Goal: Complete application form

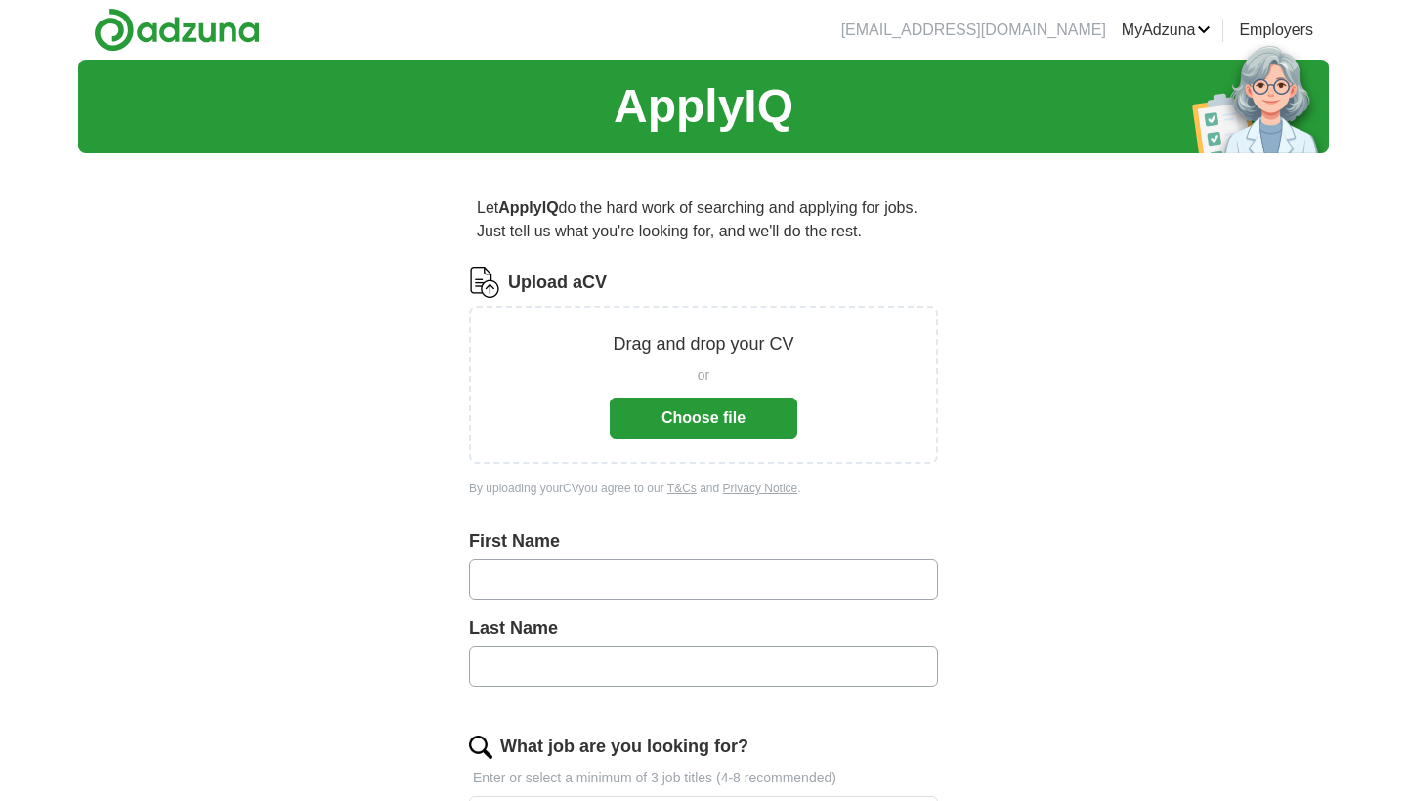
click at [670, 417] on button "Choose file" at bounding box center [704, 418] width 188 height 41
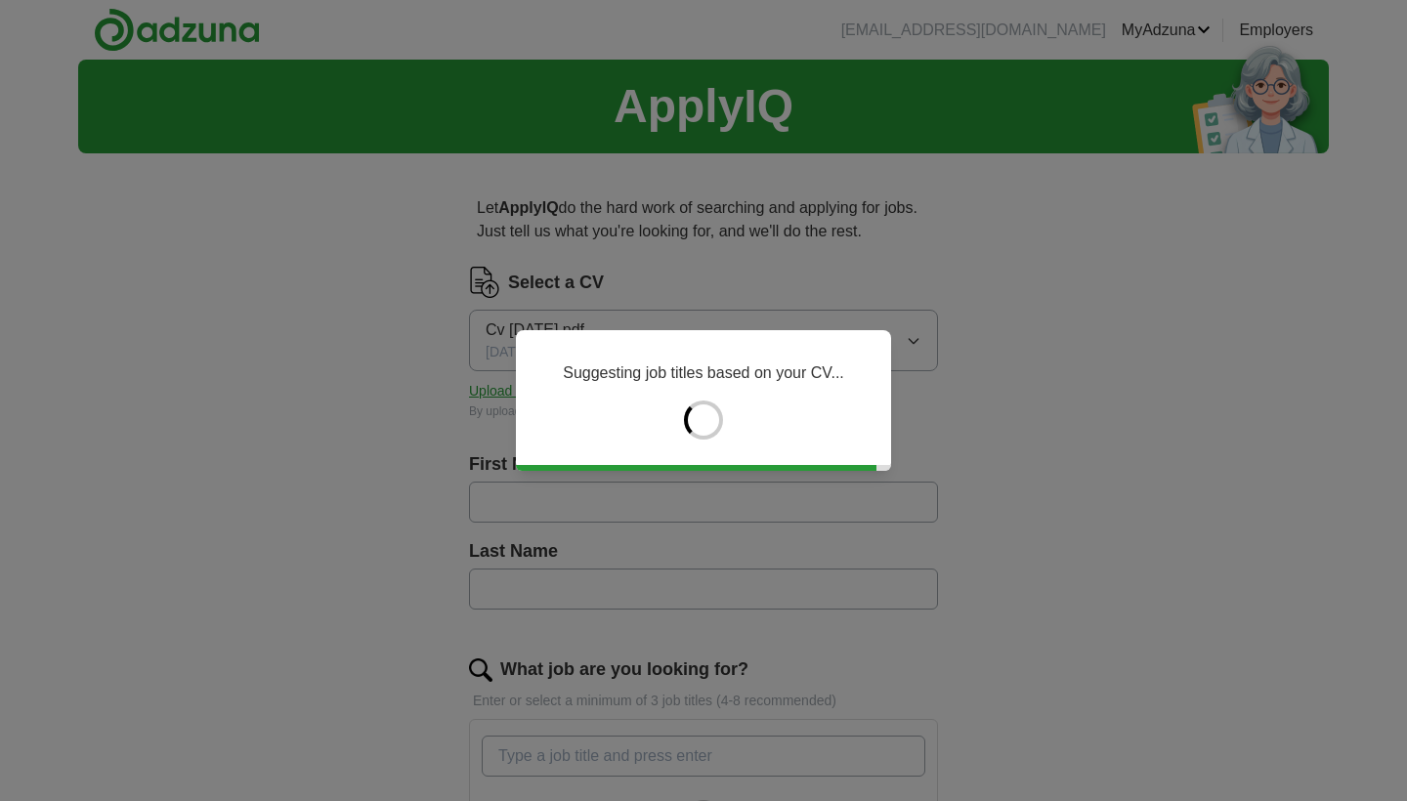
type input "****"
type input "******"
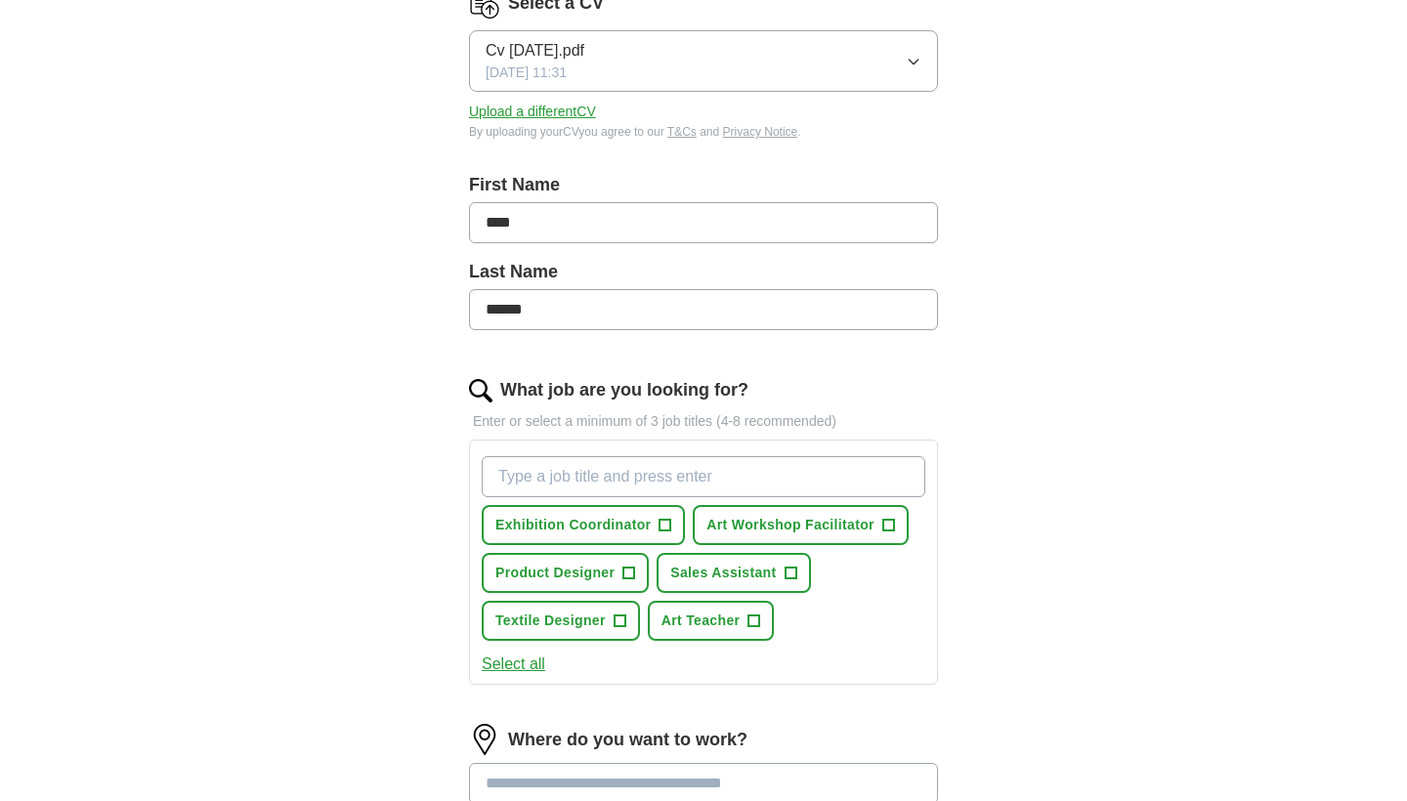
scroll to position [294, 0]
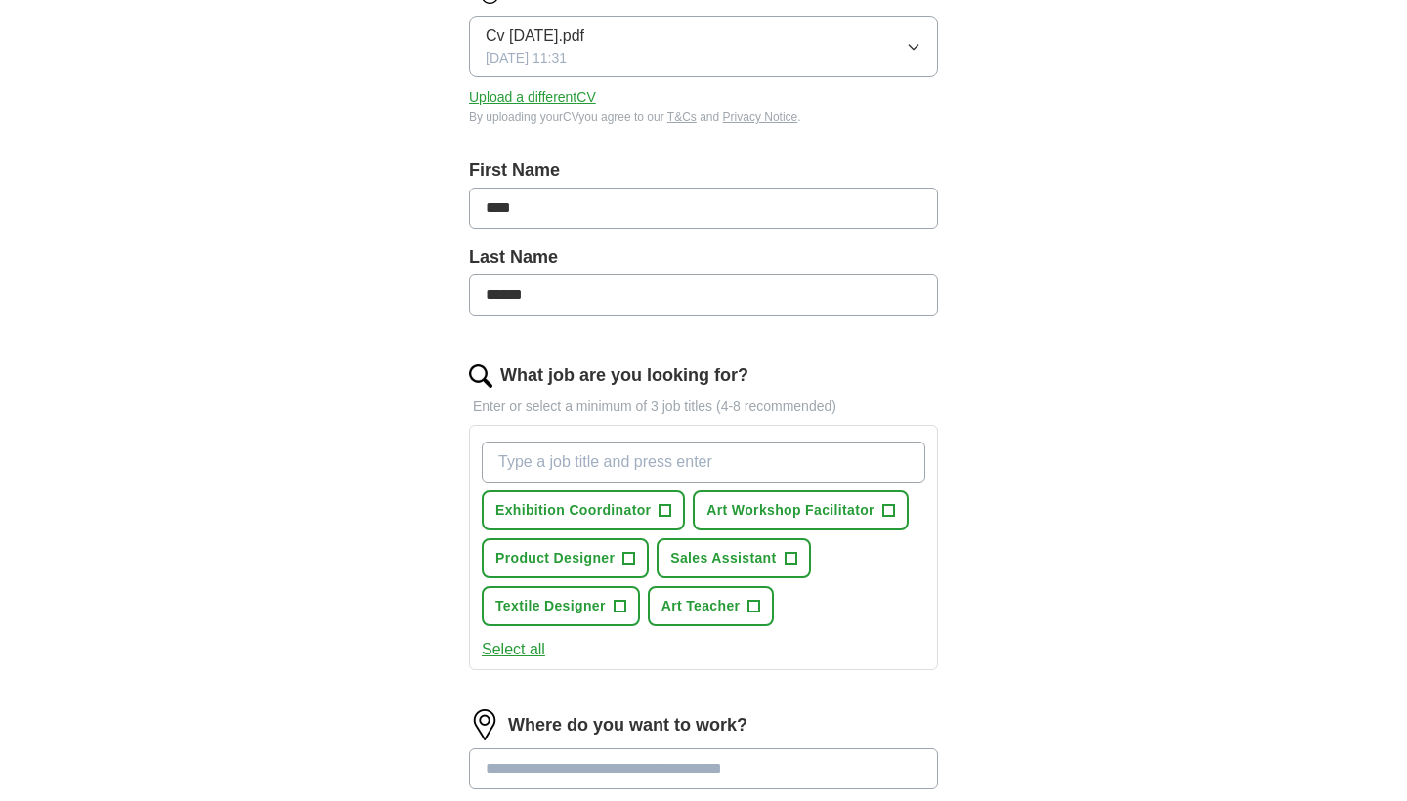
click at [701, 441] on div "Exhibition Coordinator + Art Workshop Facilitator + Product Designer + Sales As…" at bounding box center [703, 534] width 451 height 200
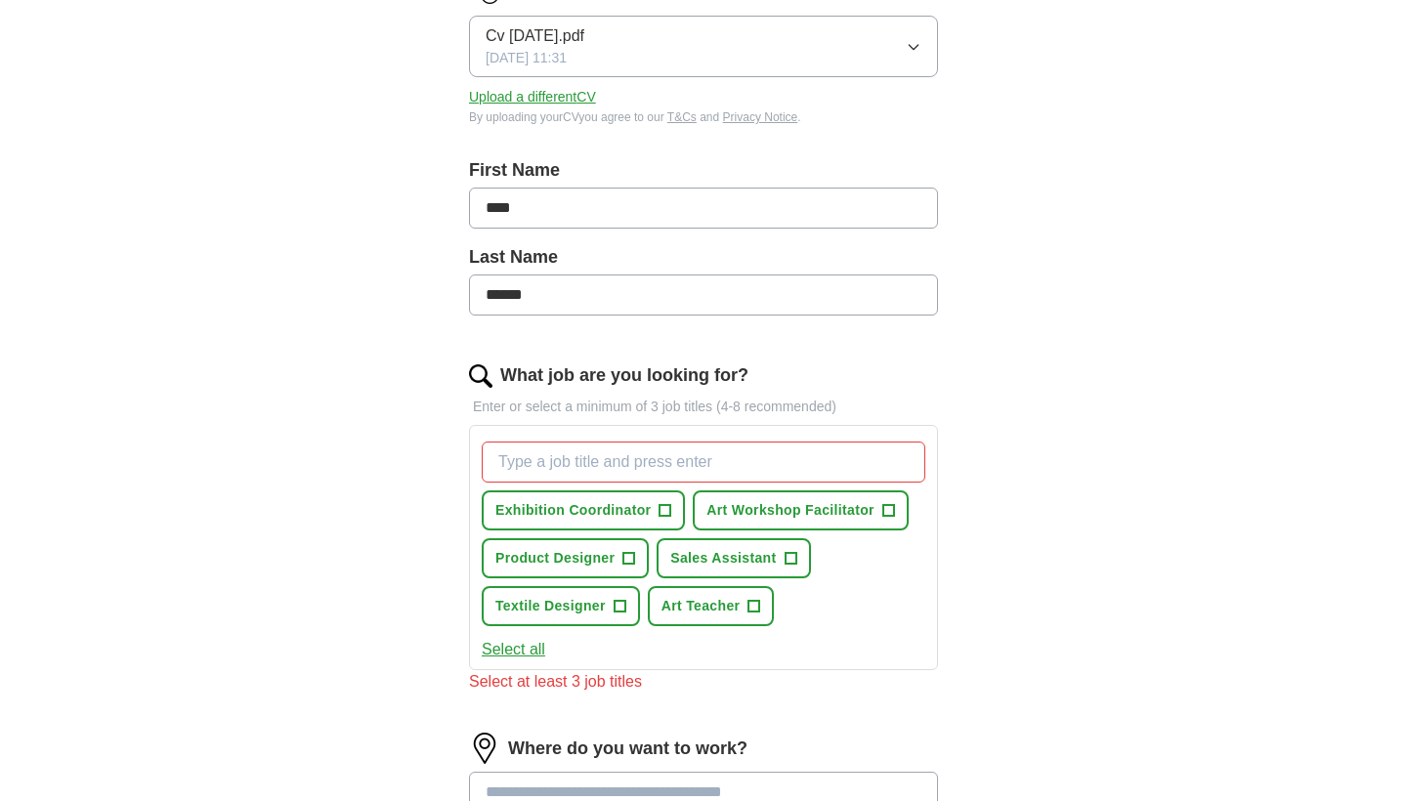
click at [872, 509] on button "Art Workshop Facilitator +" at bounding box center [801, 510] width 216 height 40
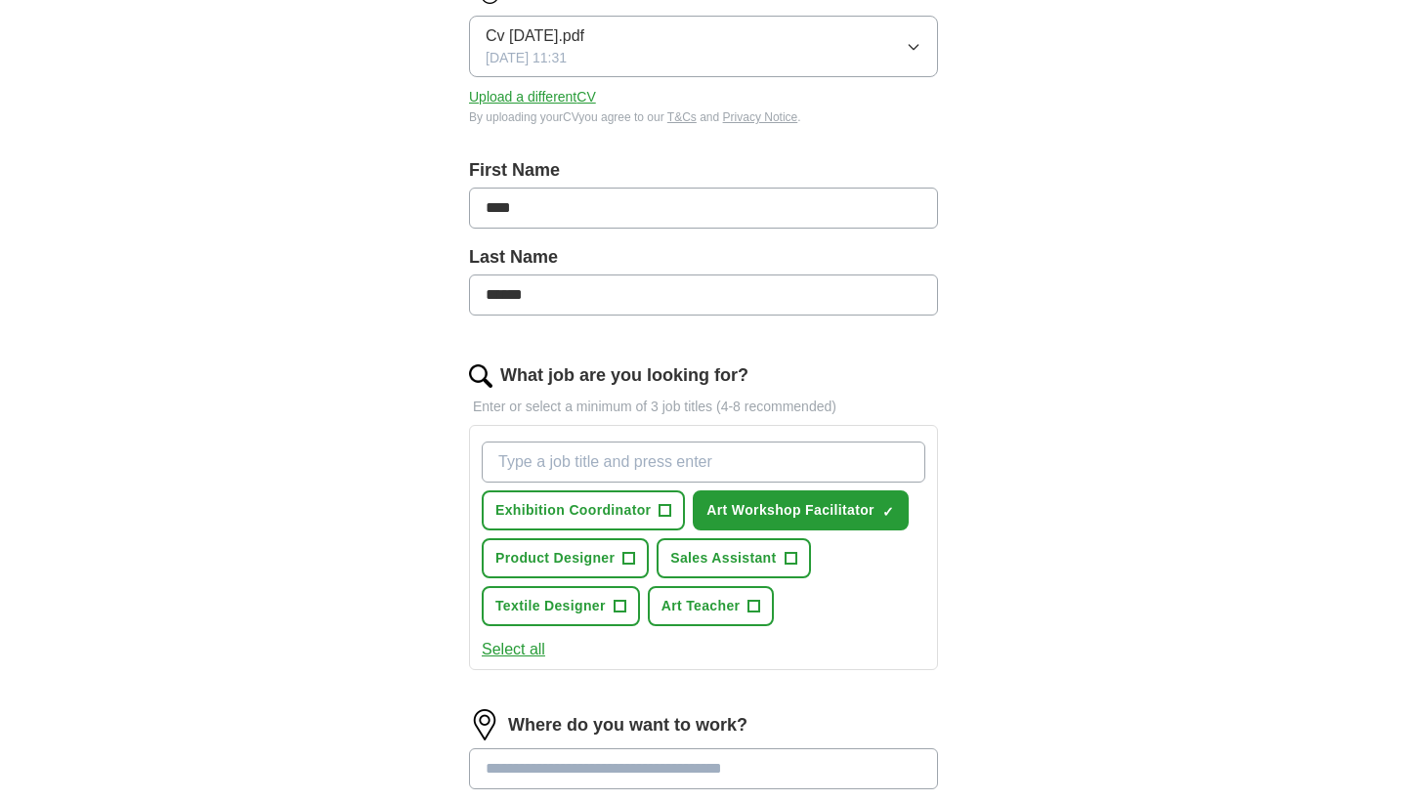
click at [707, 455] on input "What job are you looking for?" at bounding box center [704, 462] width 444 height 41
type input "[PERSON_NAME]"
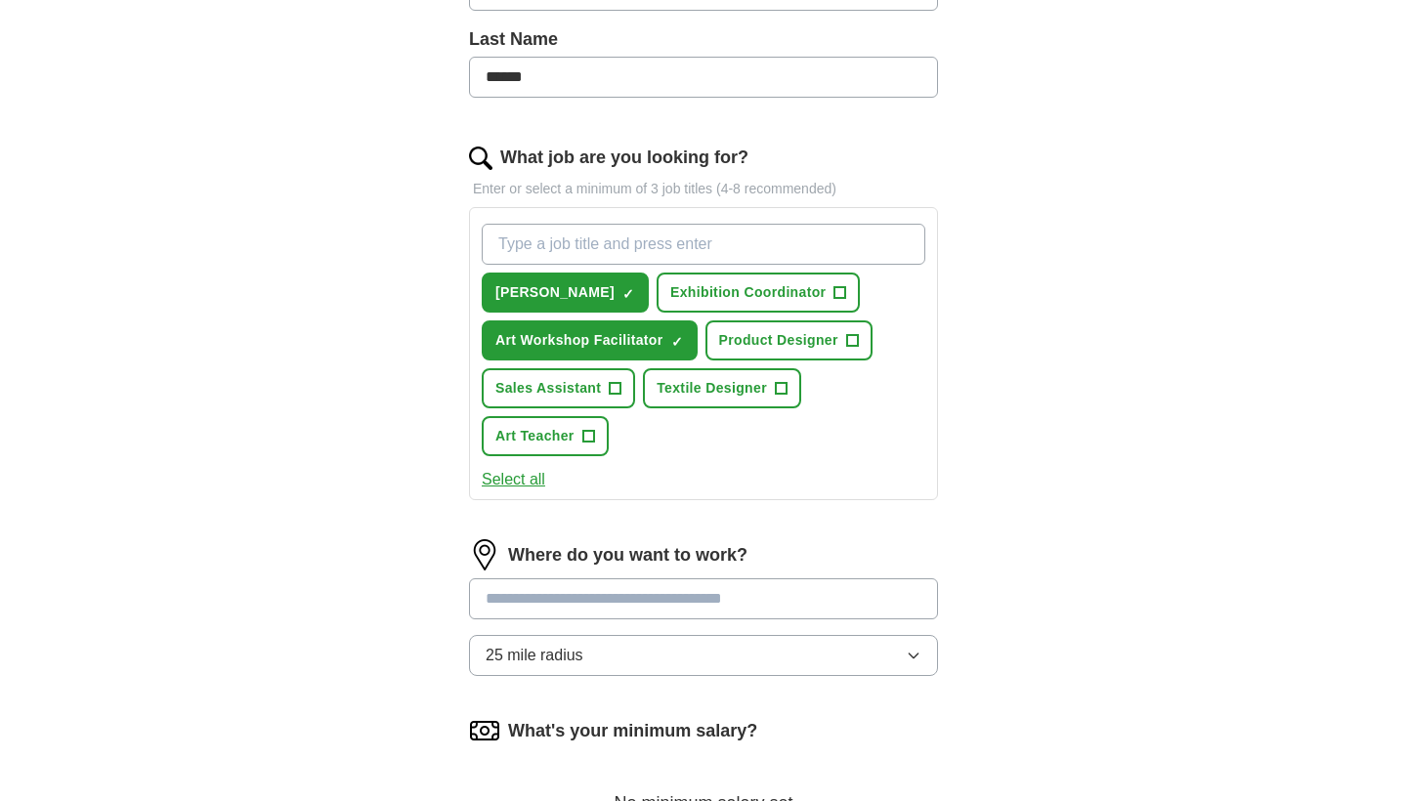
scroll to position [510, 0]
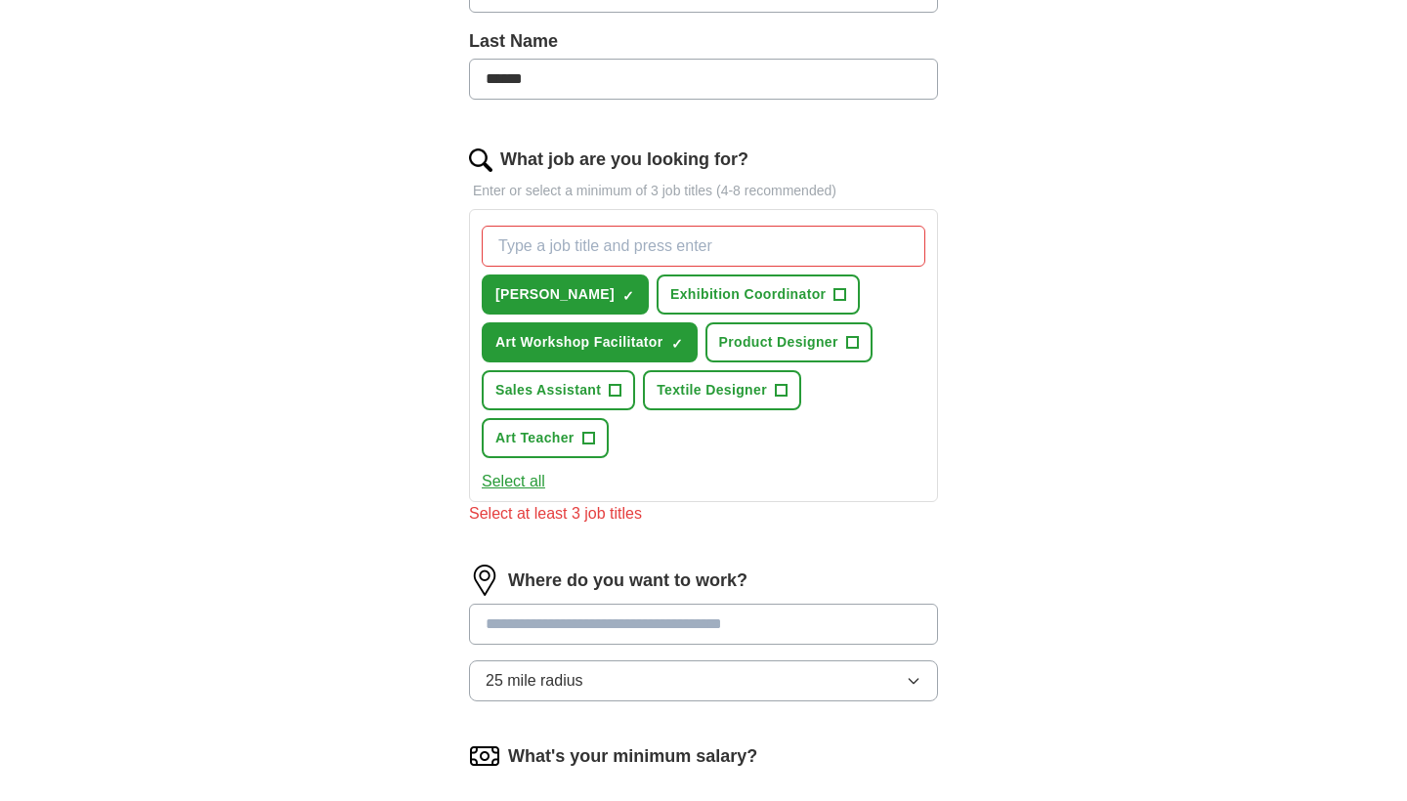
click at [641, 599] on div "Where do you want to work? 25 mile radius" at bounding box center [703, 641] width 469 height 152
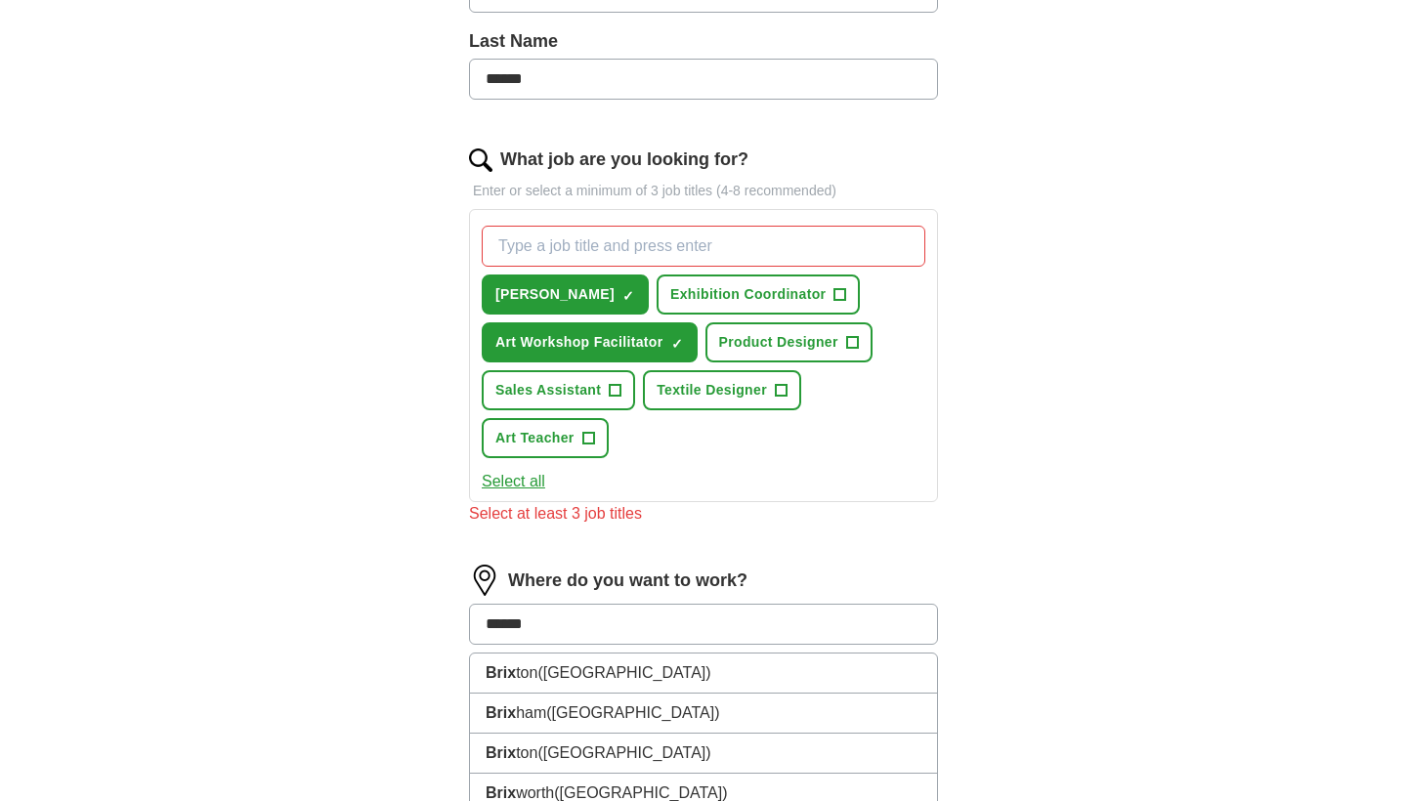
type input "*******"
click at [578, 387] on span "Sales Assistant" at bounding box center [548, 390] width 106 height 21
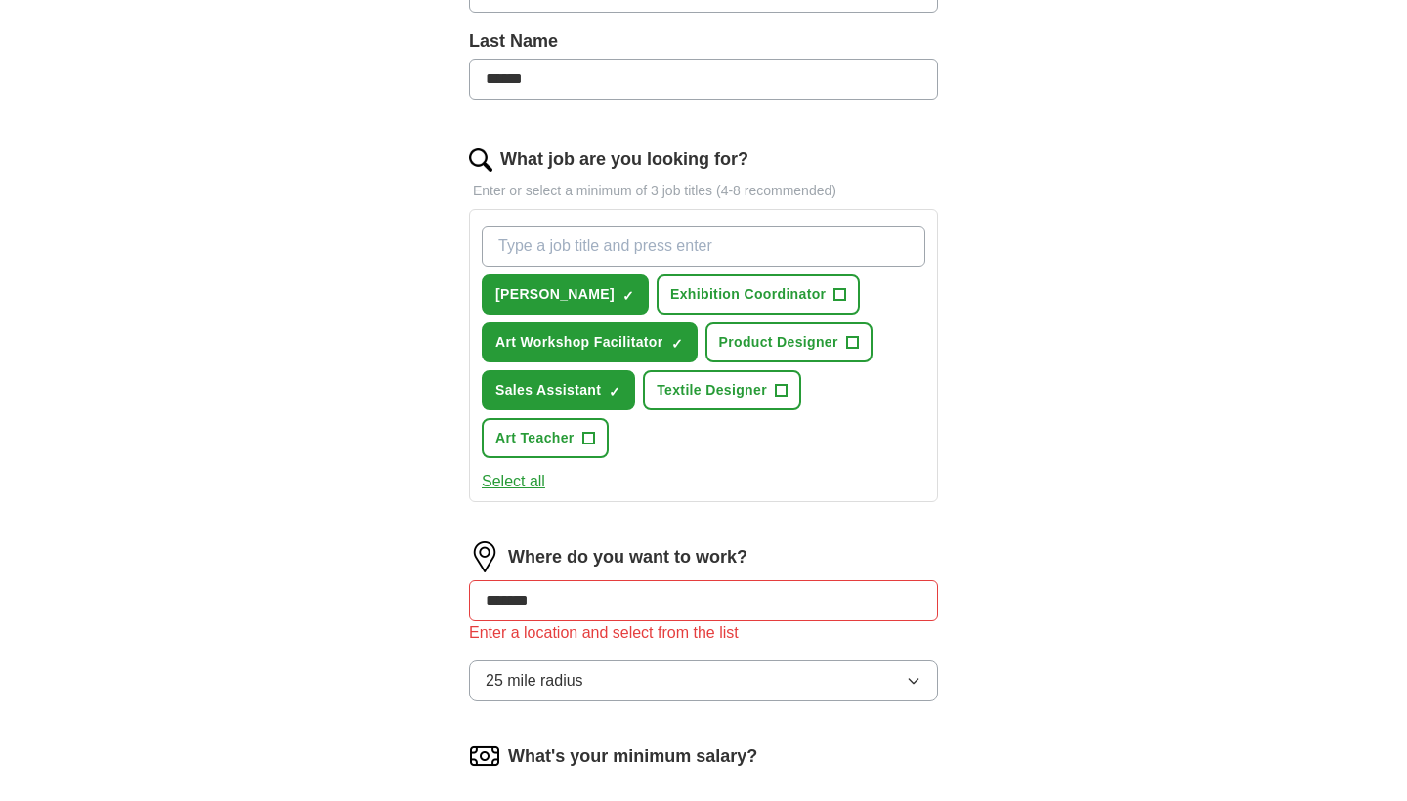
click at [815, 350] on span "Product Designer" at bounding box center [778, 342] width 119 height 21
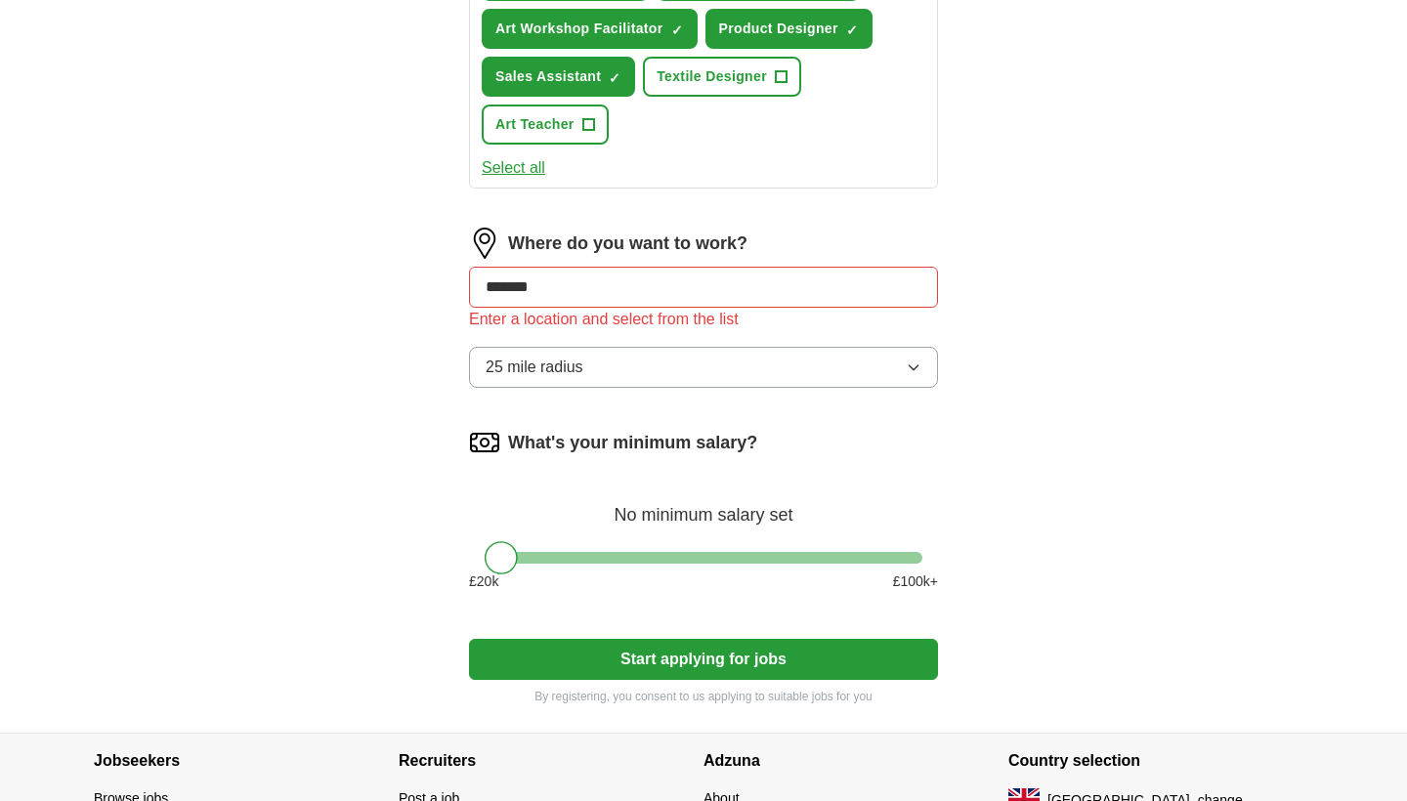
scroll to position [843, 0]
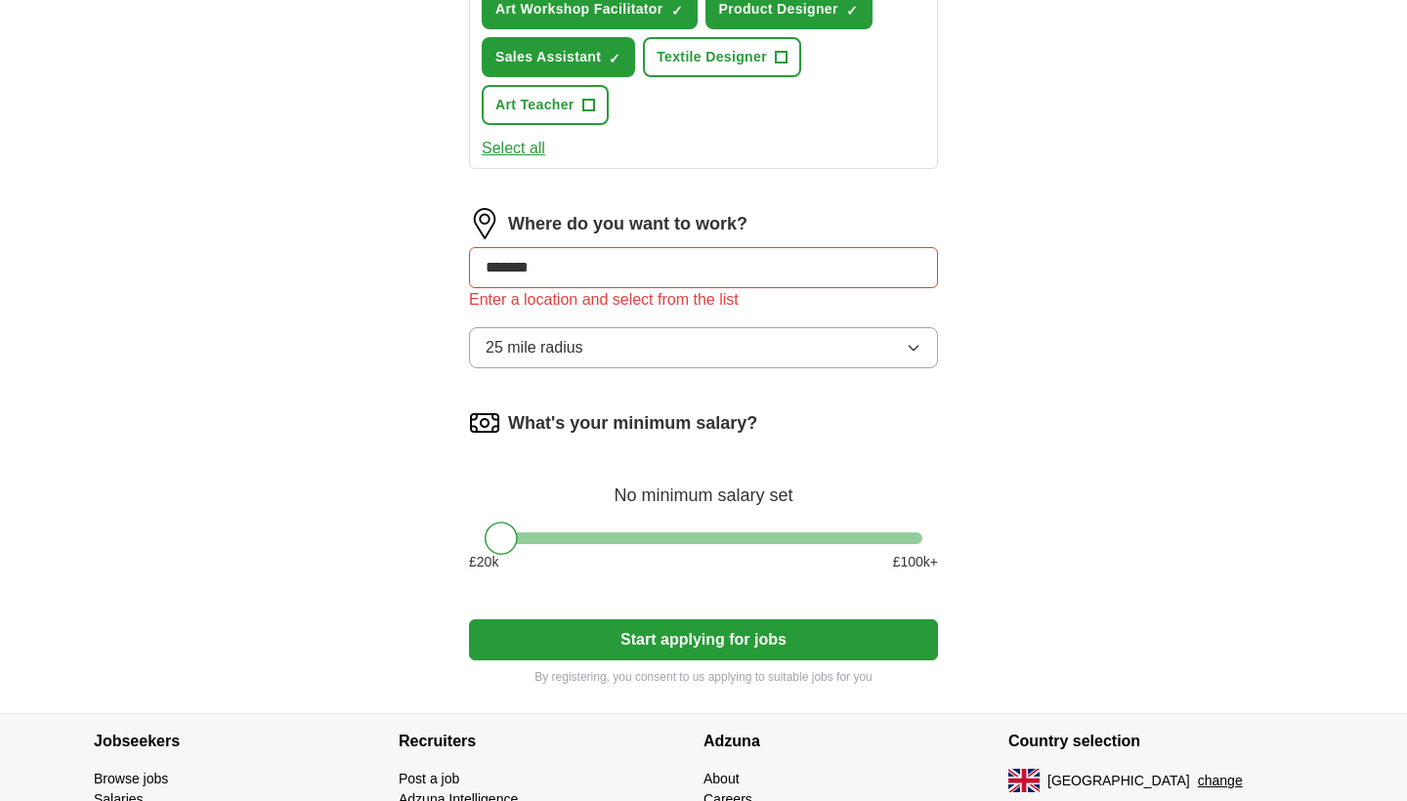
click at [673, 628] on button "Start applying for jobs" at bounding box center [703, 639] width 469 height 41
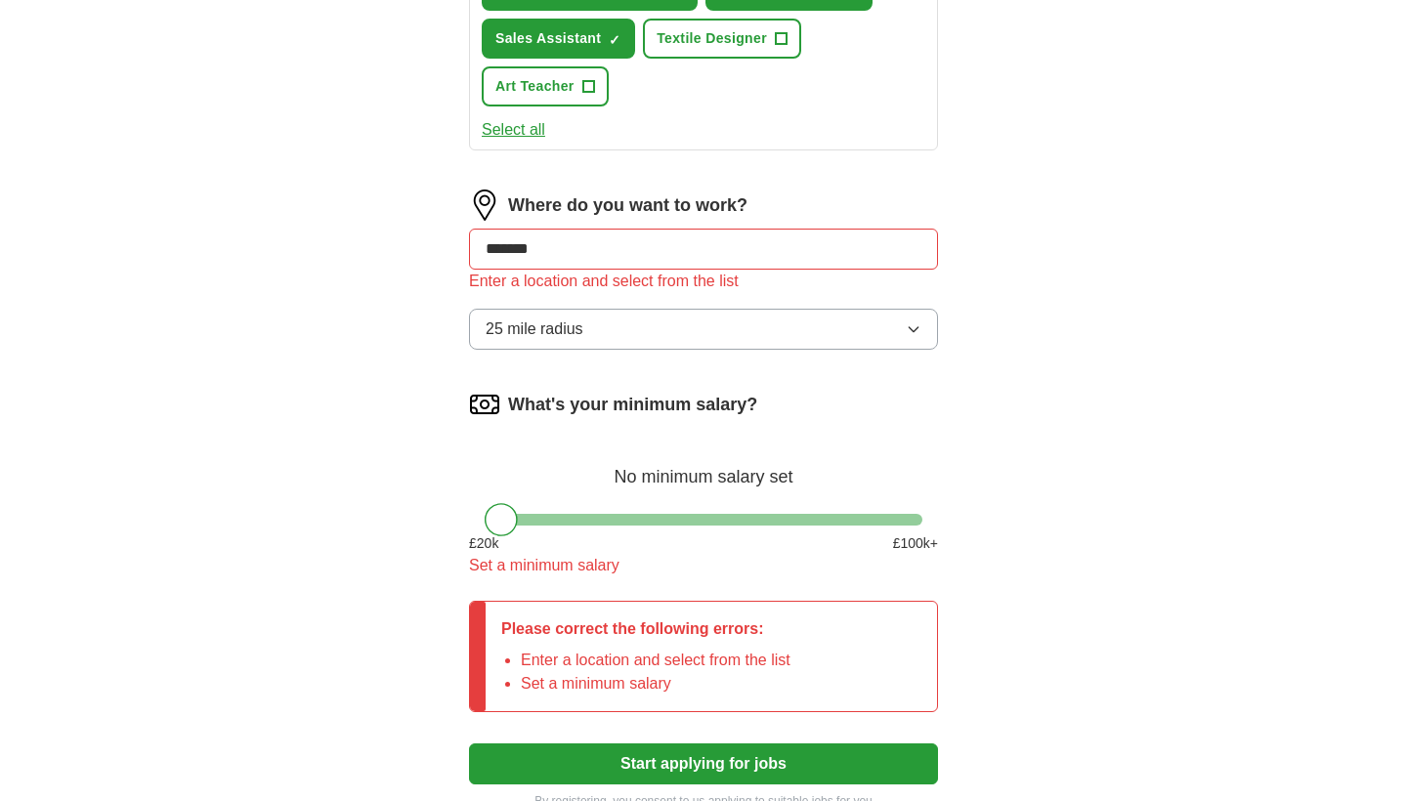
scroll to position [867, 0]
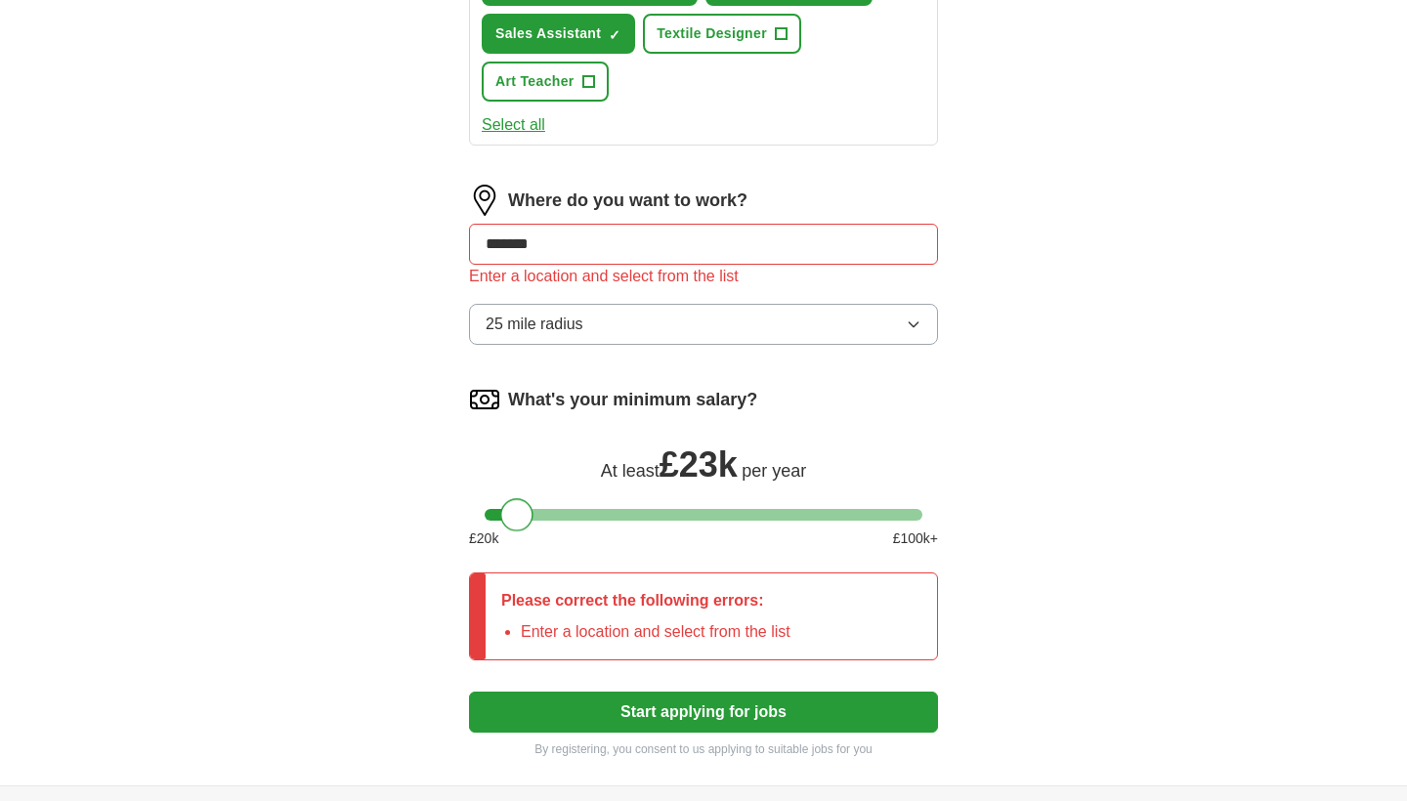
drag, startPoint x: 500, startPoint y: 513, endPoint x: 517, endPoint y: 514, distance: 16.6
click at [517, 514] on div at bounding box center [516, 514] width 33 height 33
click at [548, 704] on button "Start applying for jobs" at bounding box center [703, 712] width 469 height 41
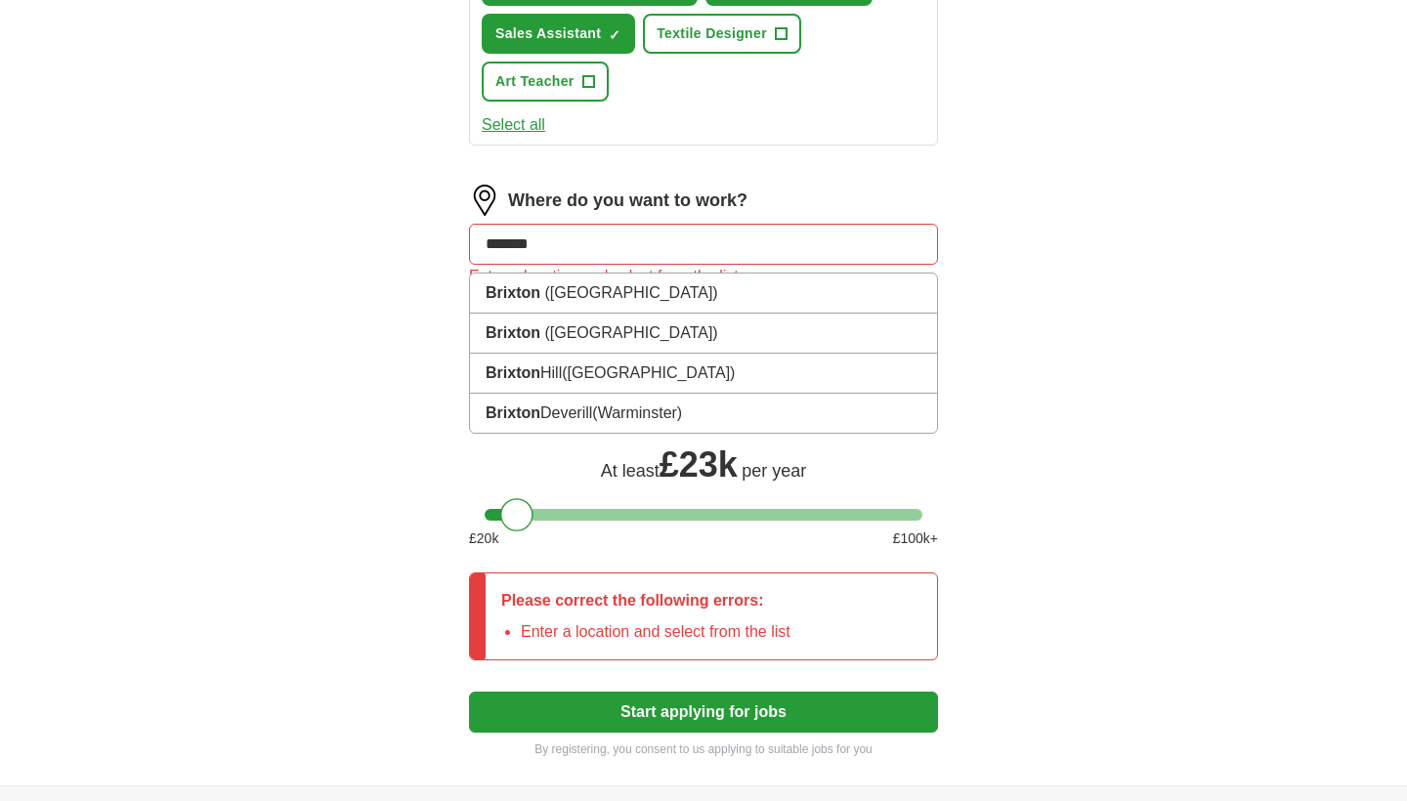
click at [649, 256] on input "*******" at bounding box center [703, 244] width 469 height 41
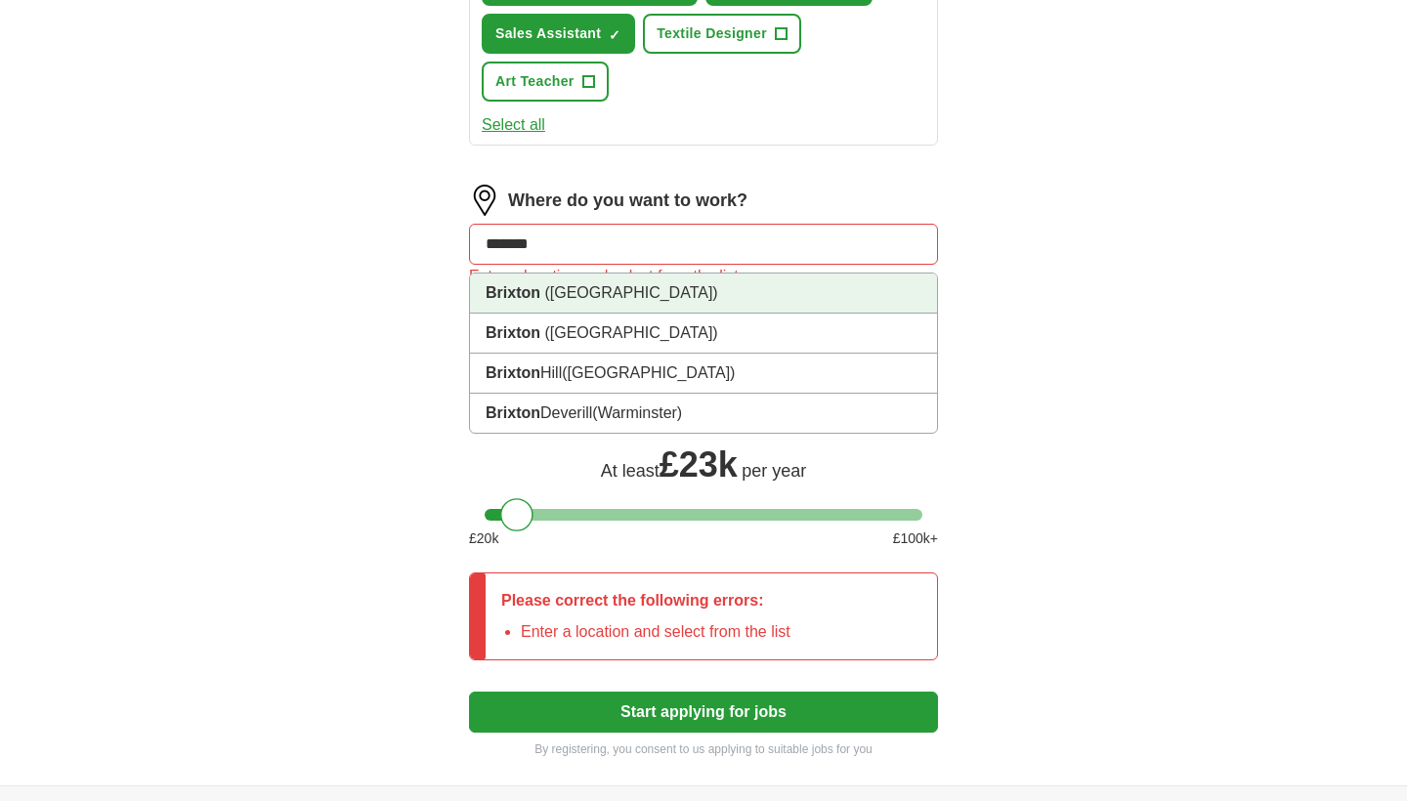
click at [632, 296] on span "([GEOGRAPHIC_DATA])" at bounding box center [630, 292] width 173 height 17
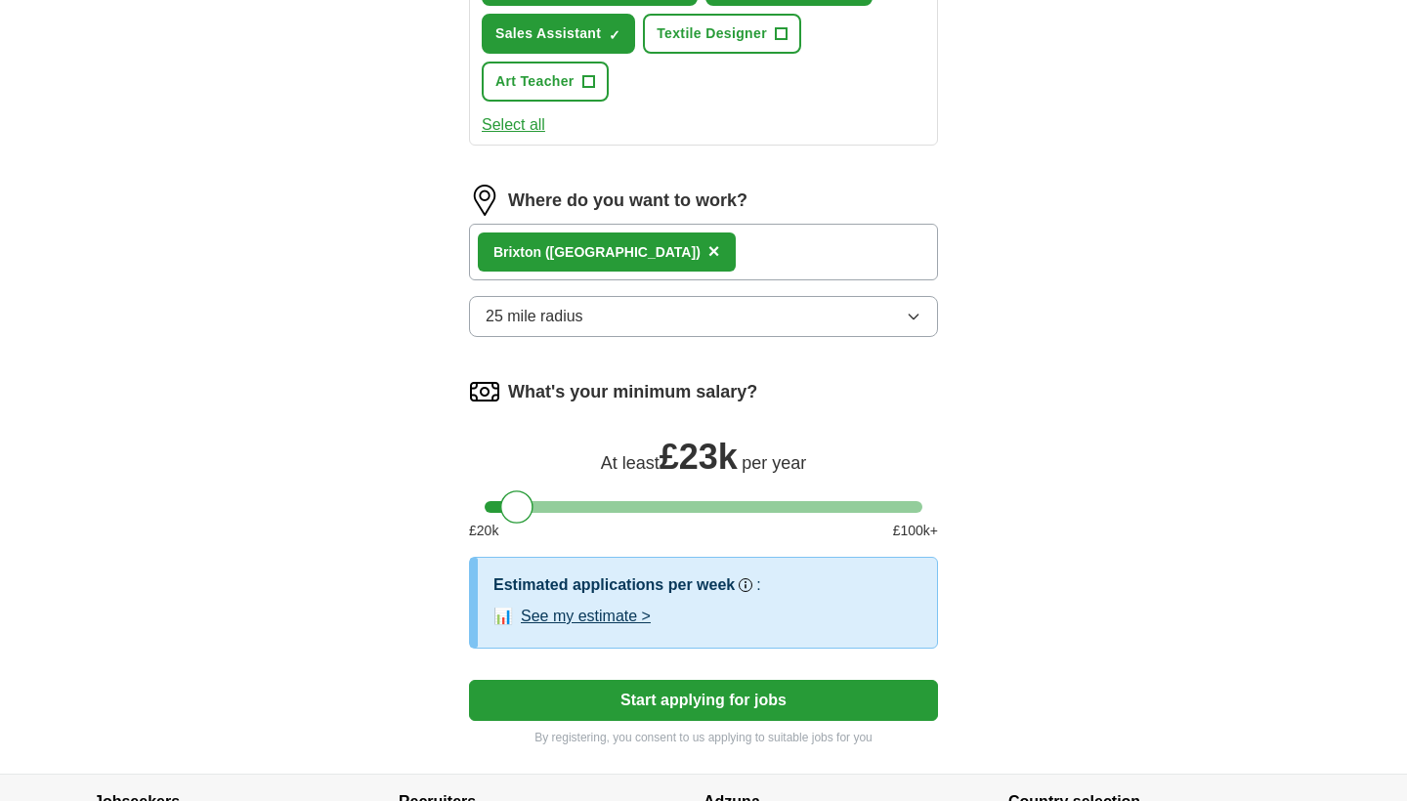
click at [610, 695] on button "Start applying for jobs" at bounding box center [703, 700] width 469 height 41
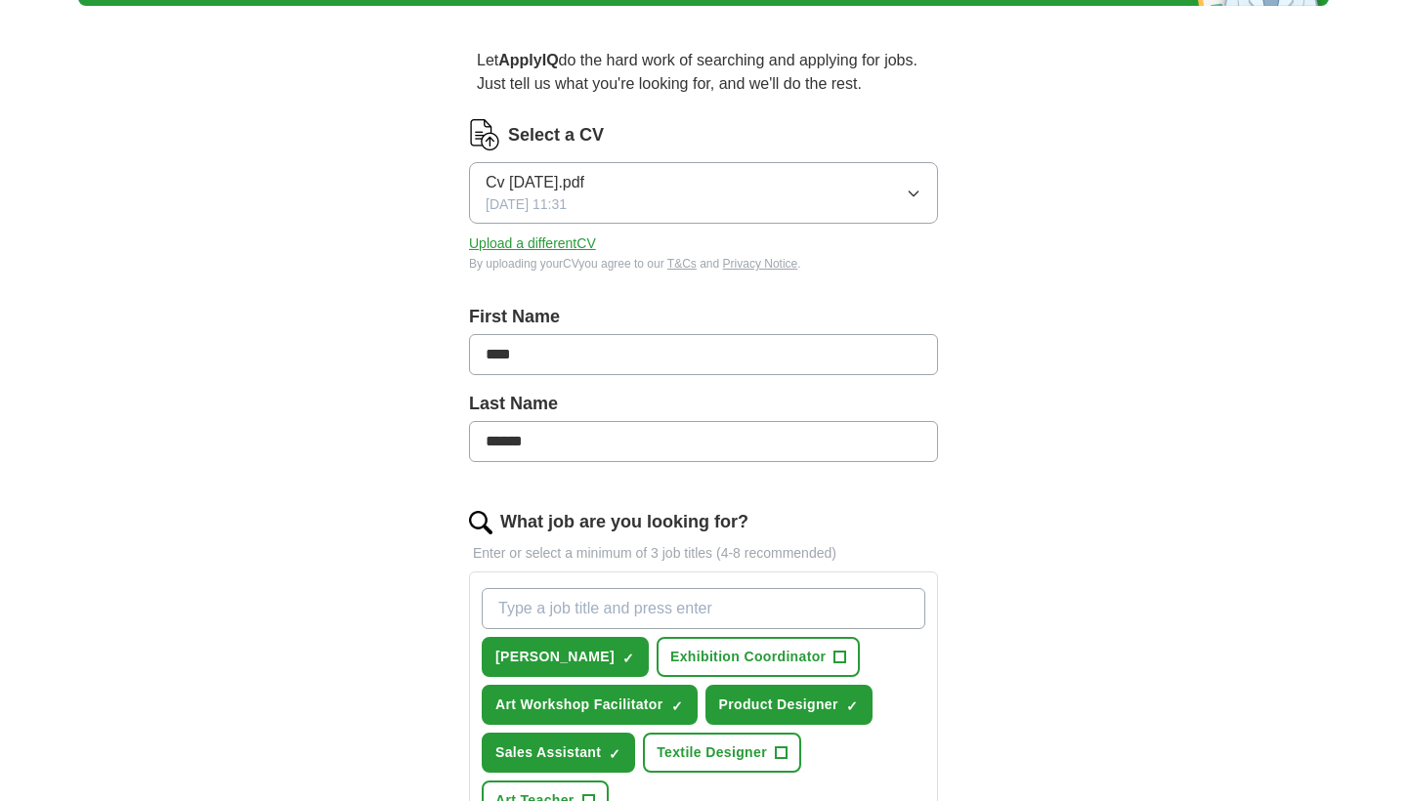
scroll to position [0, 0]
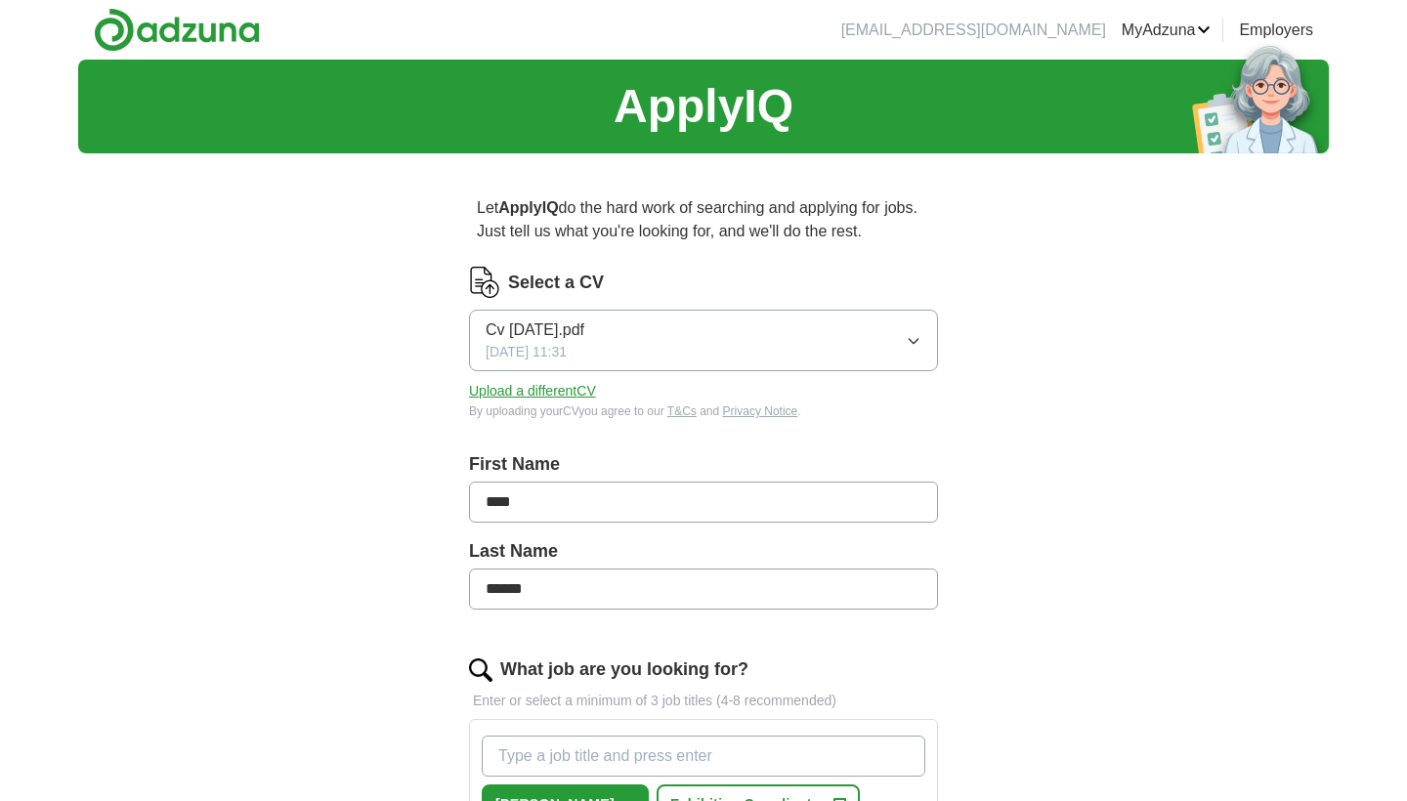
select select "**"
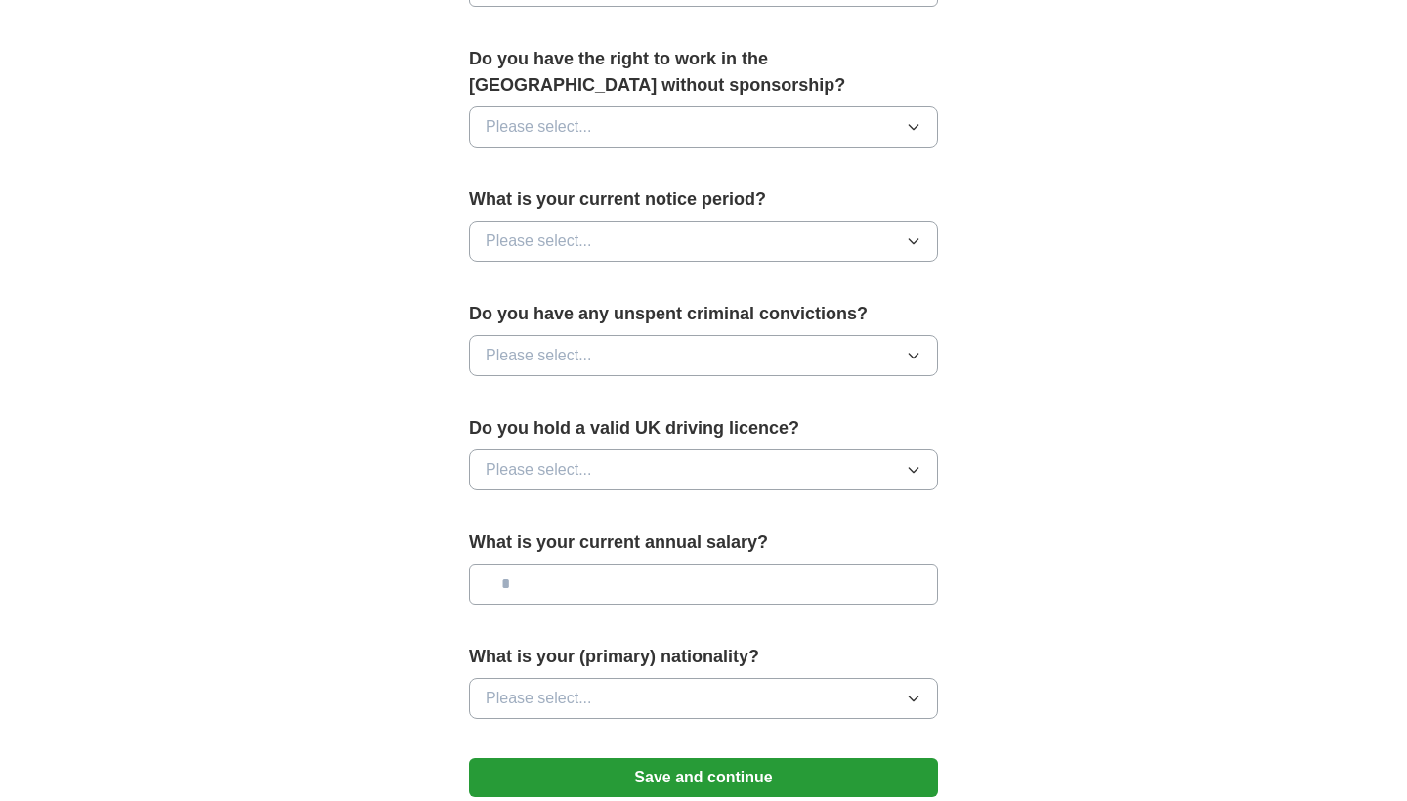
scroll to position [965, 0]
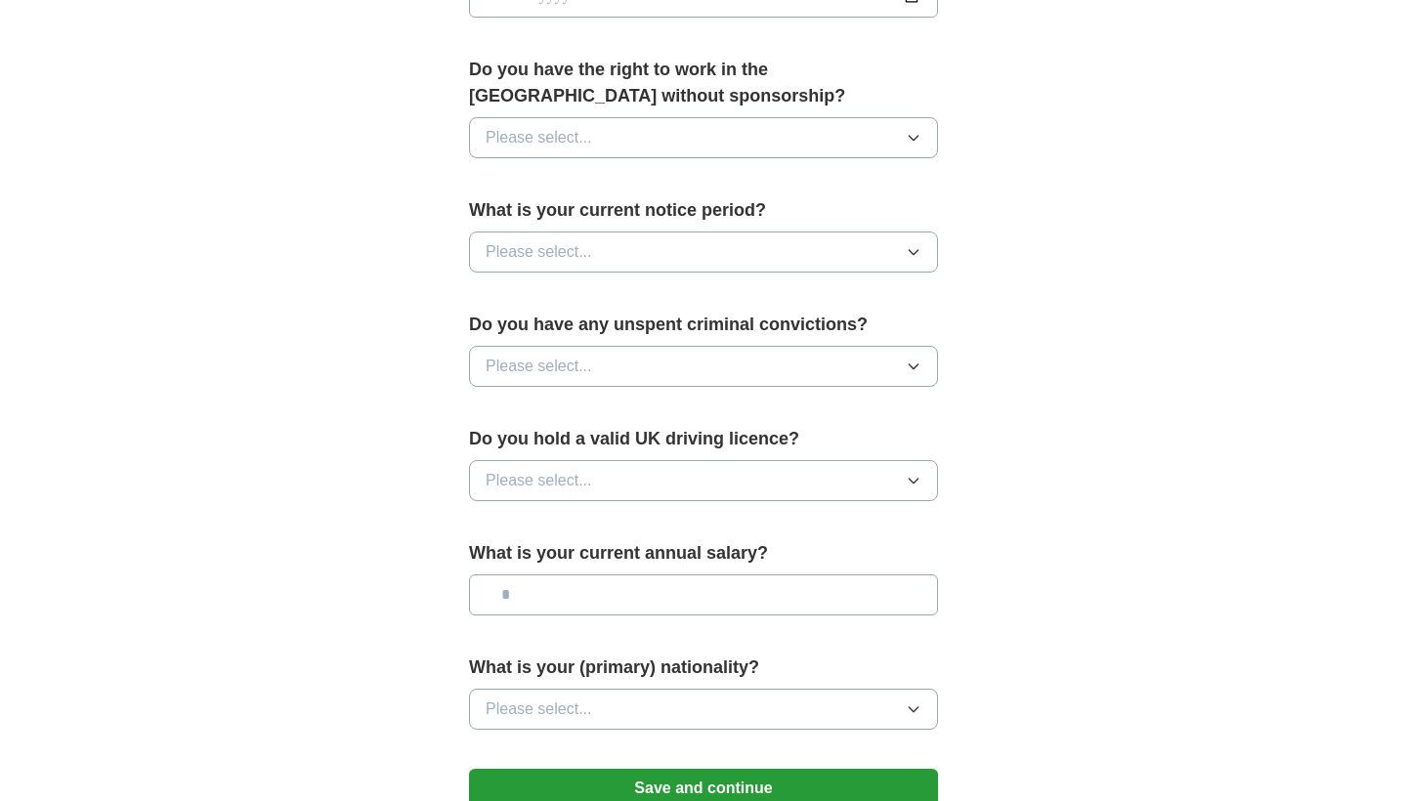
click at [774, 254] on button "Please select..." at bounding box center [703, 252] width 469 height 41
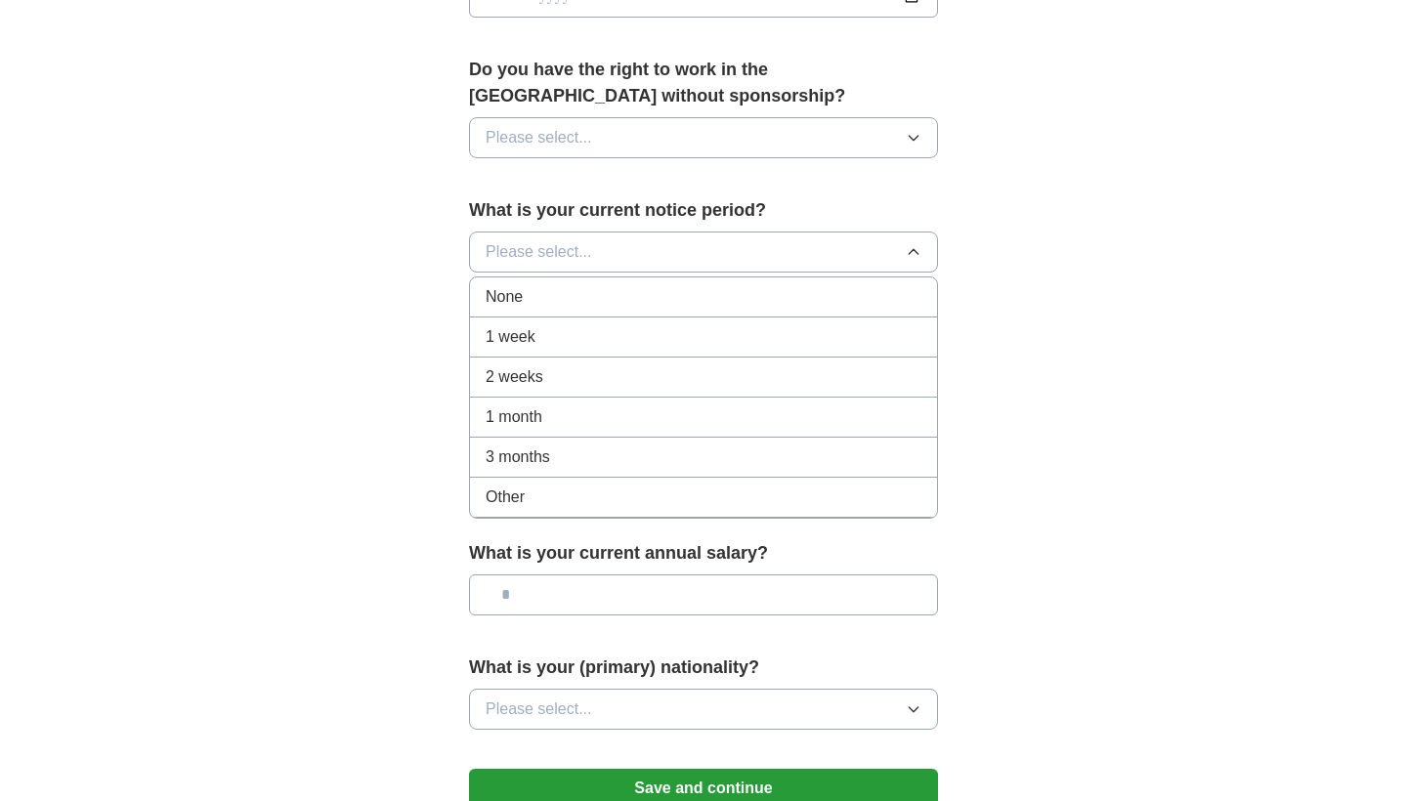
click at [710, 297] on div "None" at bounding box center [704, 296] width 436 height 23
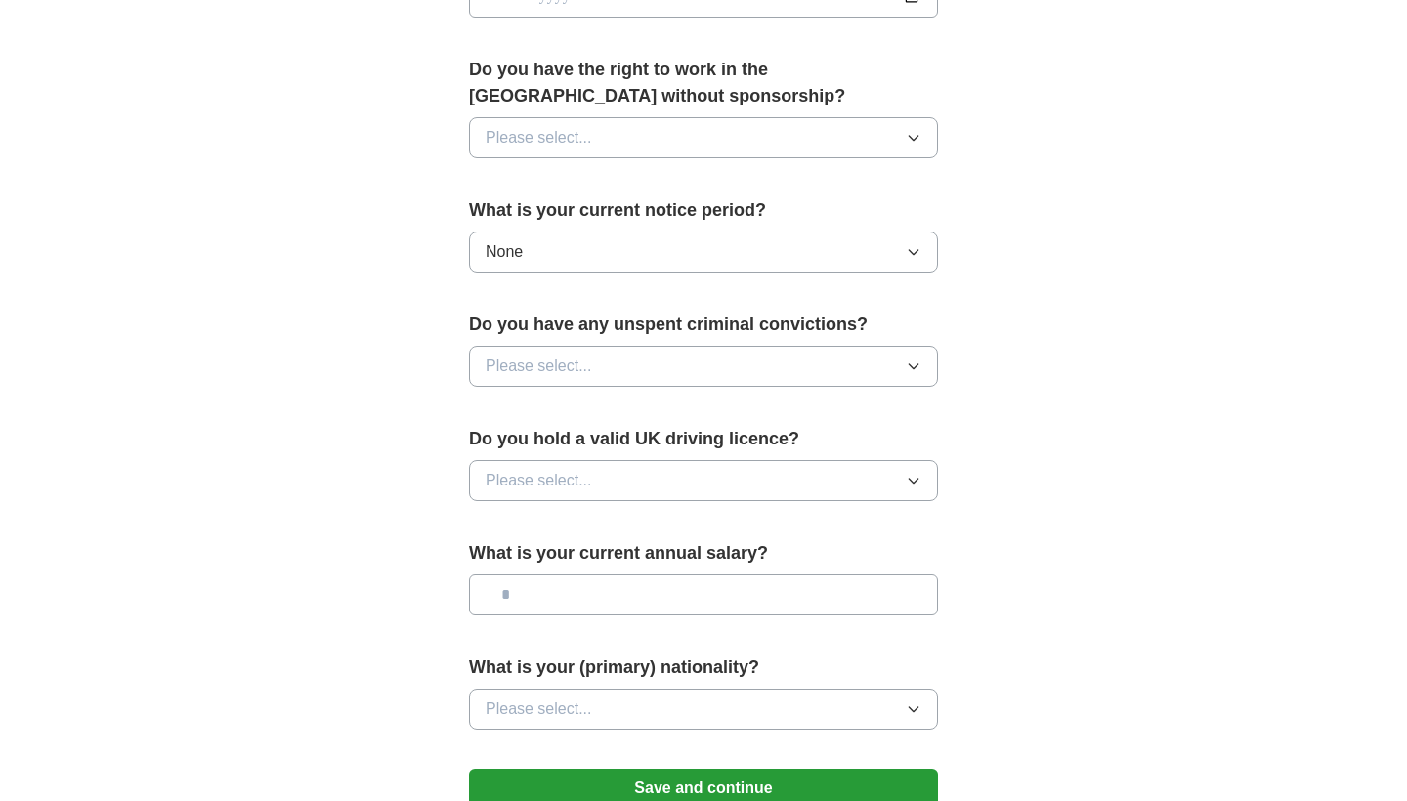
click at [786, 142] on button "Please select..." at bounding box center [703, 137] width 469 height 41
click at [723, 185] on div "Yes" at bounding box center [704, 182] width 436 height 23
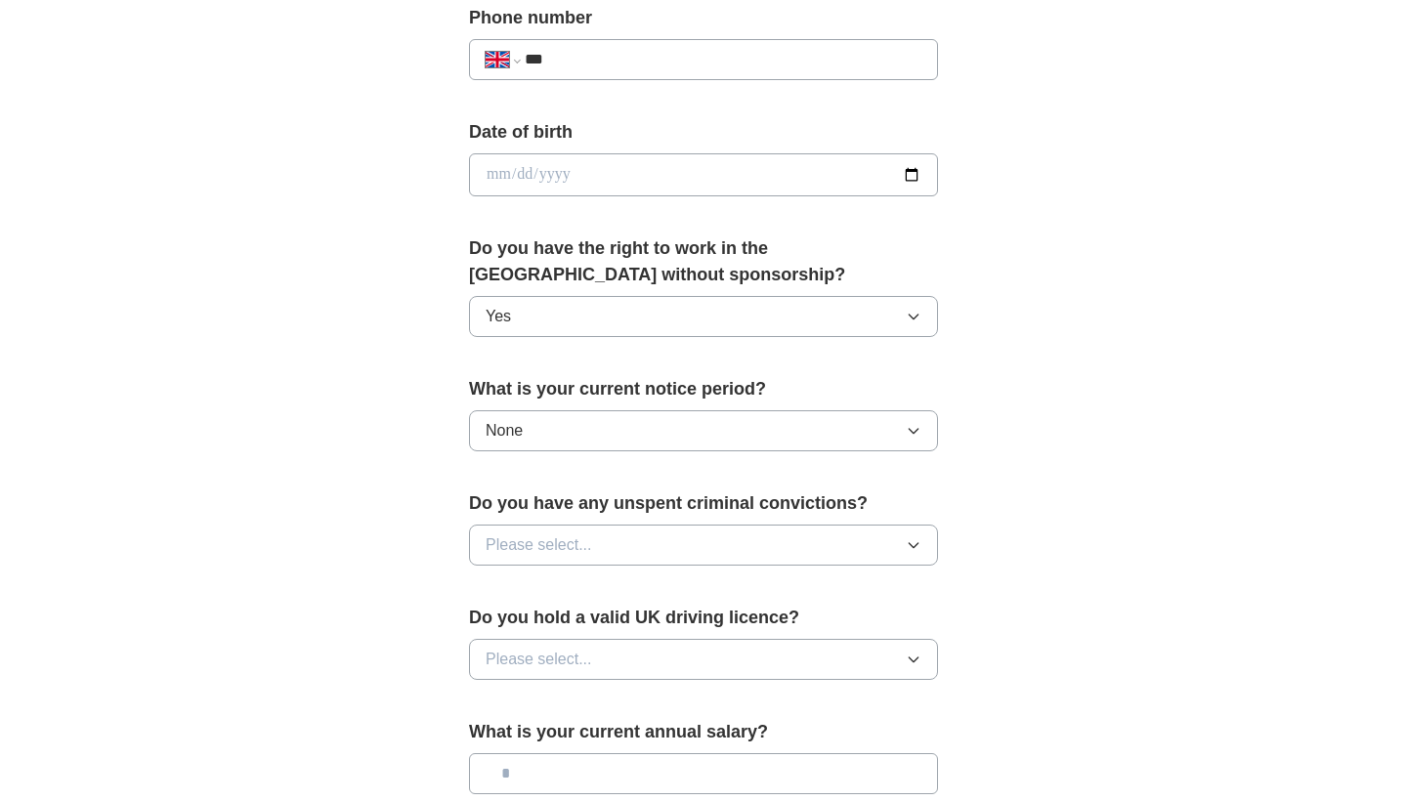
scroll to position [782, 0]
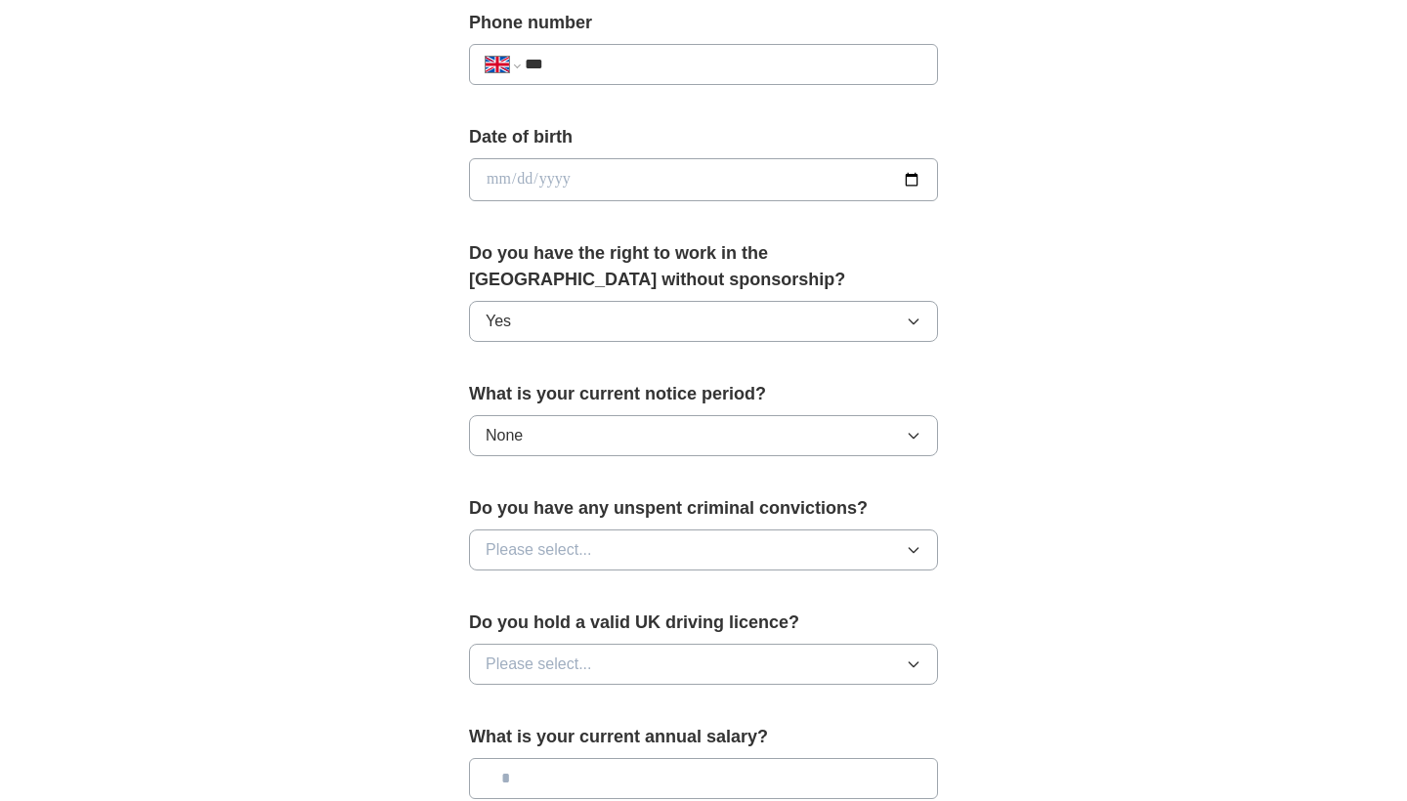
click at [725, 178] on input "date" at bounding box center [703, 179] width 469 height 43
click at [521, 175] on input "date" at bounding box center [703, 179] width 469 height 43
click at [540, 173] on input "date" at bounding box center [703, 179] width 469 height 43
type input "**********"
click at [1134, 329] on div "**********" at bounding box center [703, 154] width 1250 height 1753
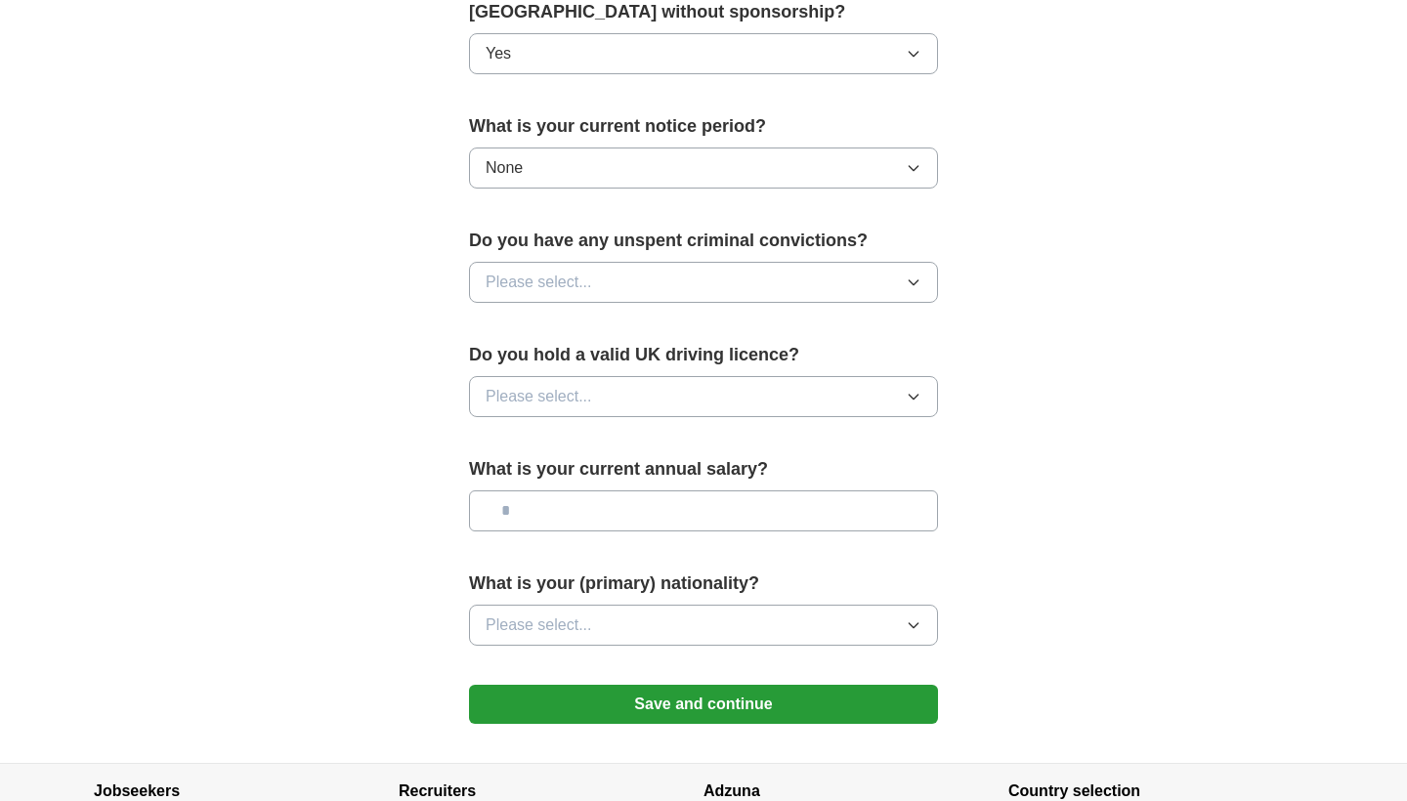
scroll to position [1057, 0]
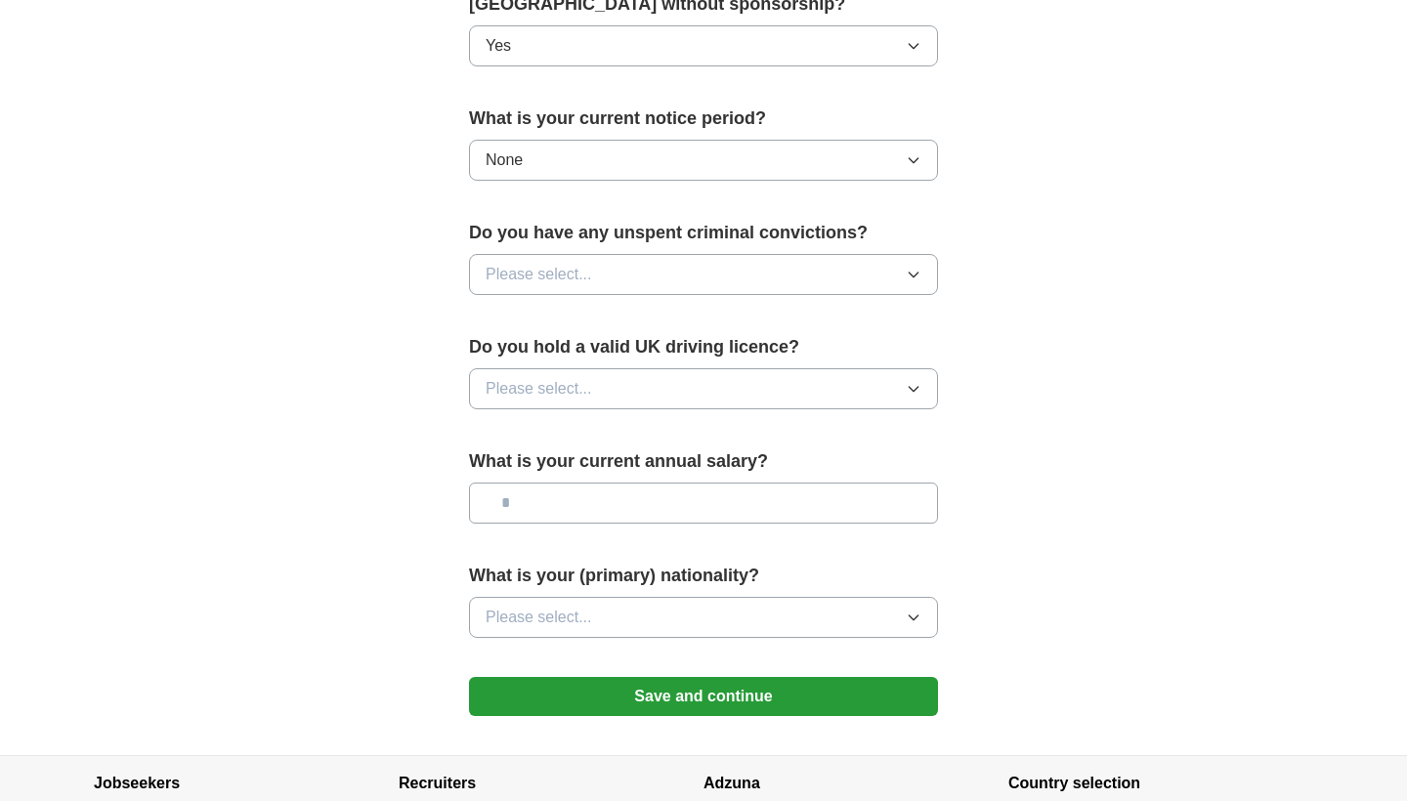
click at [657, 610] on button "Please select..." at bounding box center [703, 617] width 469 height 41
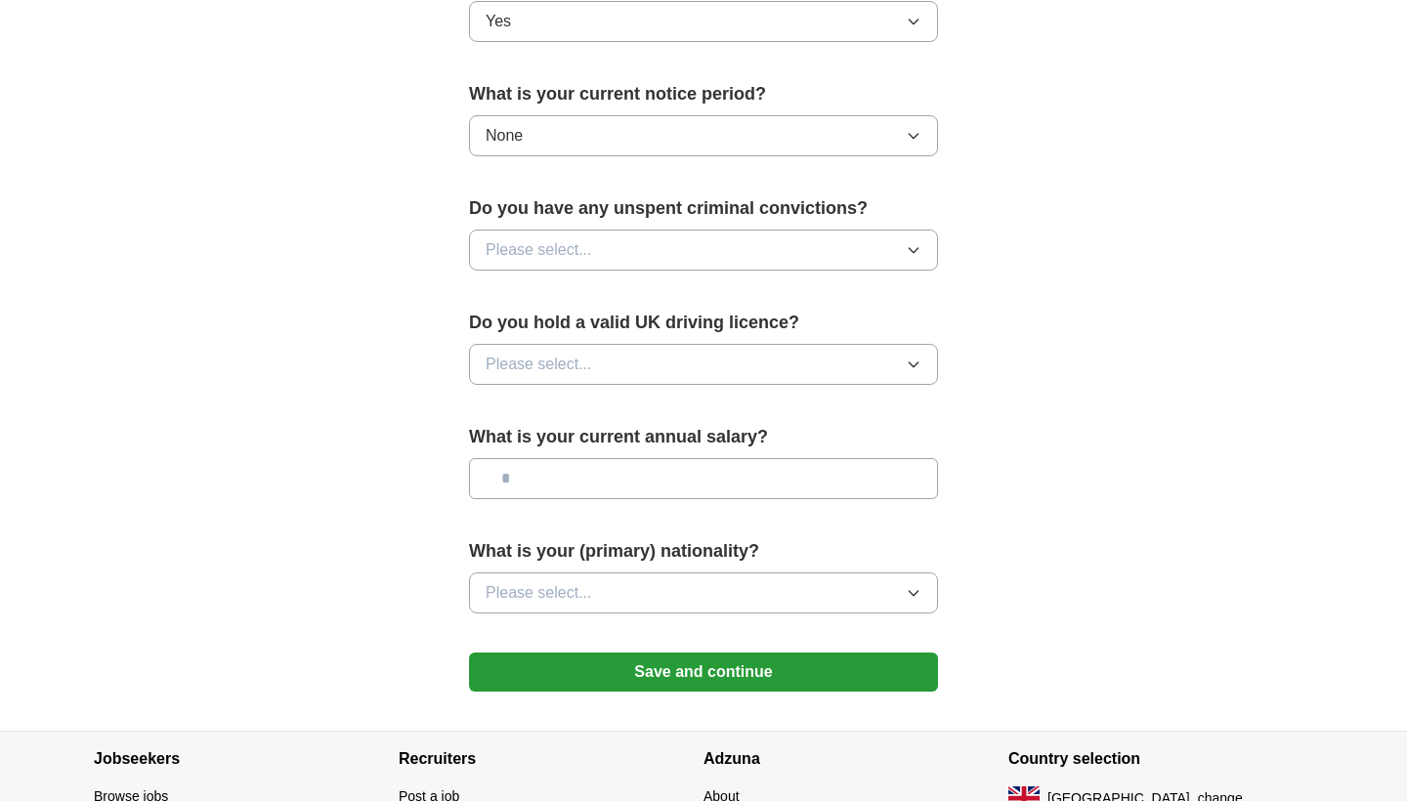
scroll to position [1193, 0]
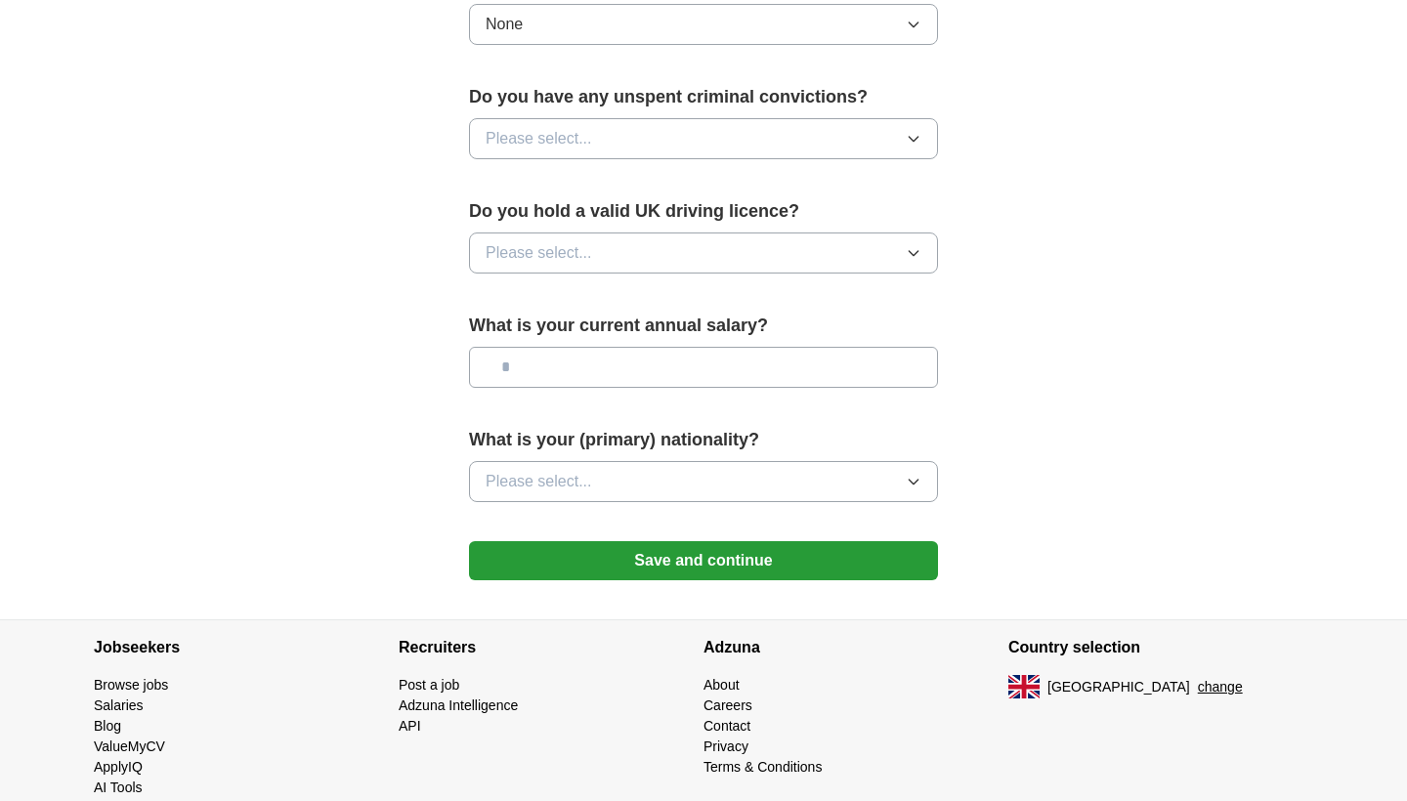
click at [753, 565] on button "Save and continue" at bounding box center [703, 560] width 469 height 39
